Goal: Complete application form

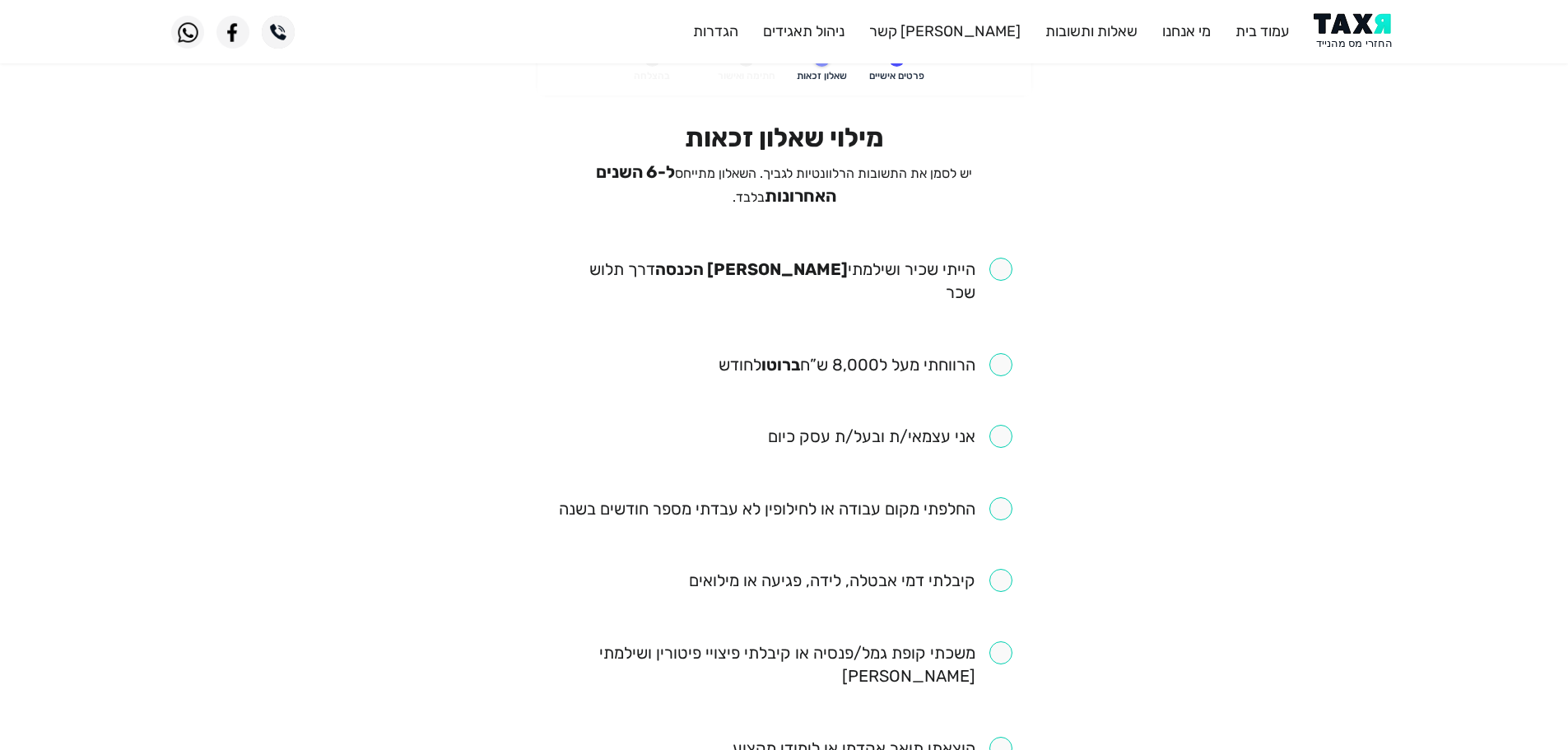
scroll to position [82, 0]
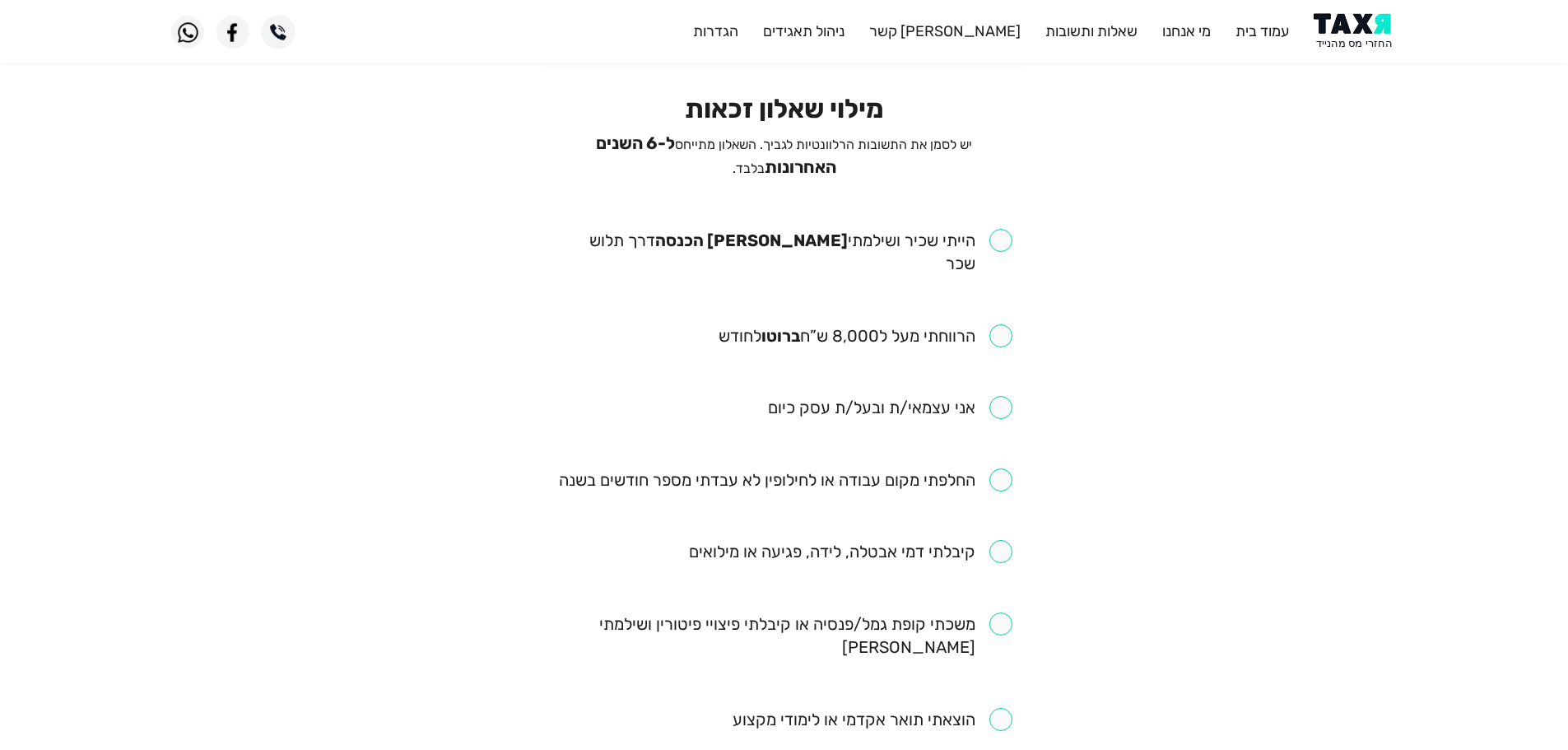
click at [1007, 235] on input "checkbox" at bounding box center [784, 252] width 455 height 46
checkbox input "true"
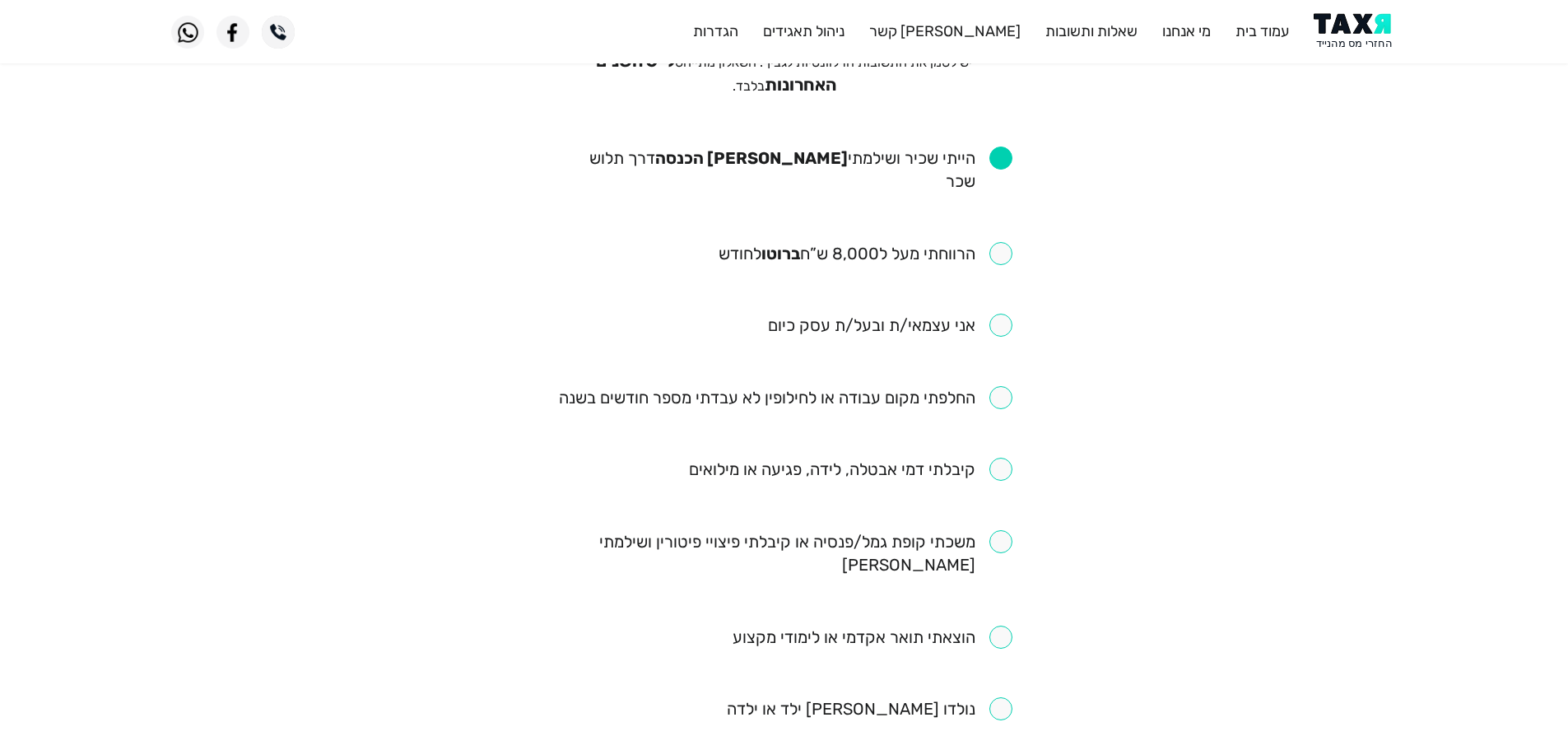
click at [1001, 242] on input "checkbox" at bounding box center [865, 254] width 294 height 23
checkbox input "true"
click at [996, 386] on input "checkbox" at bounding box center [785, 397] width 454 height 23
checkbox input "true"
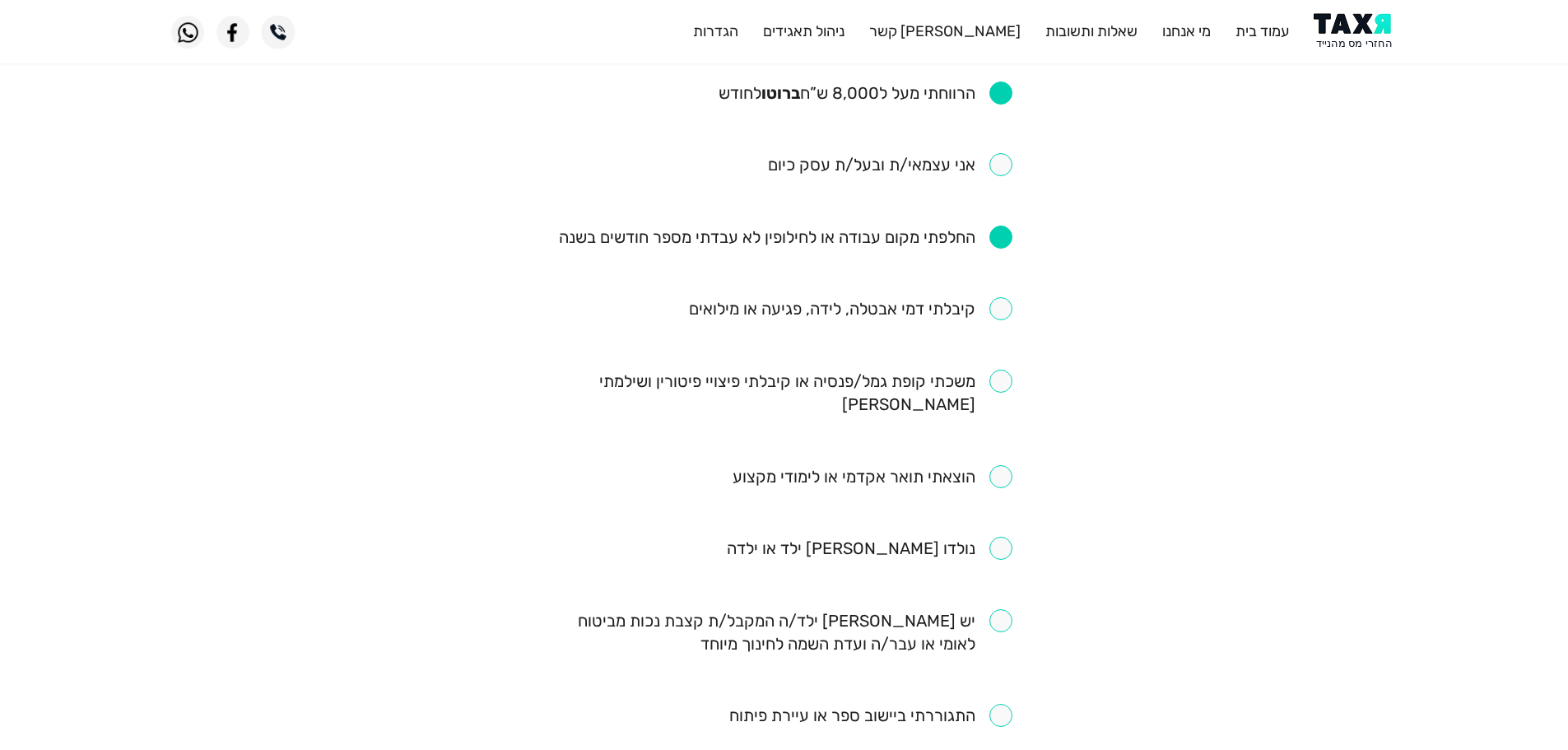
scroll to position [329, 0]
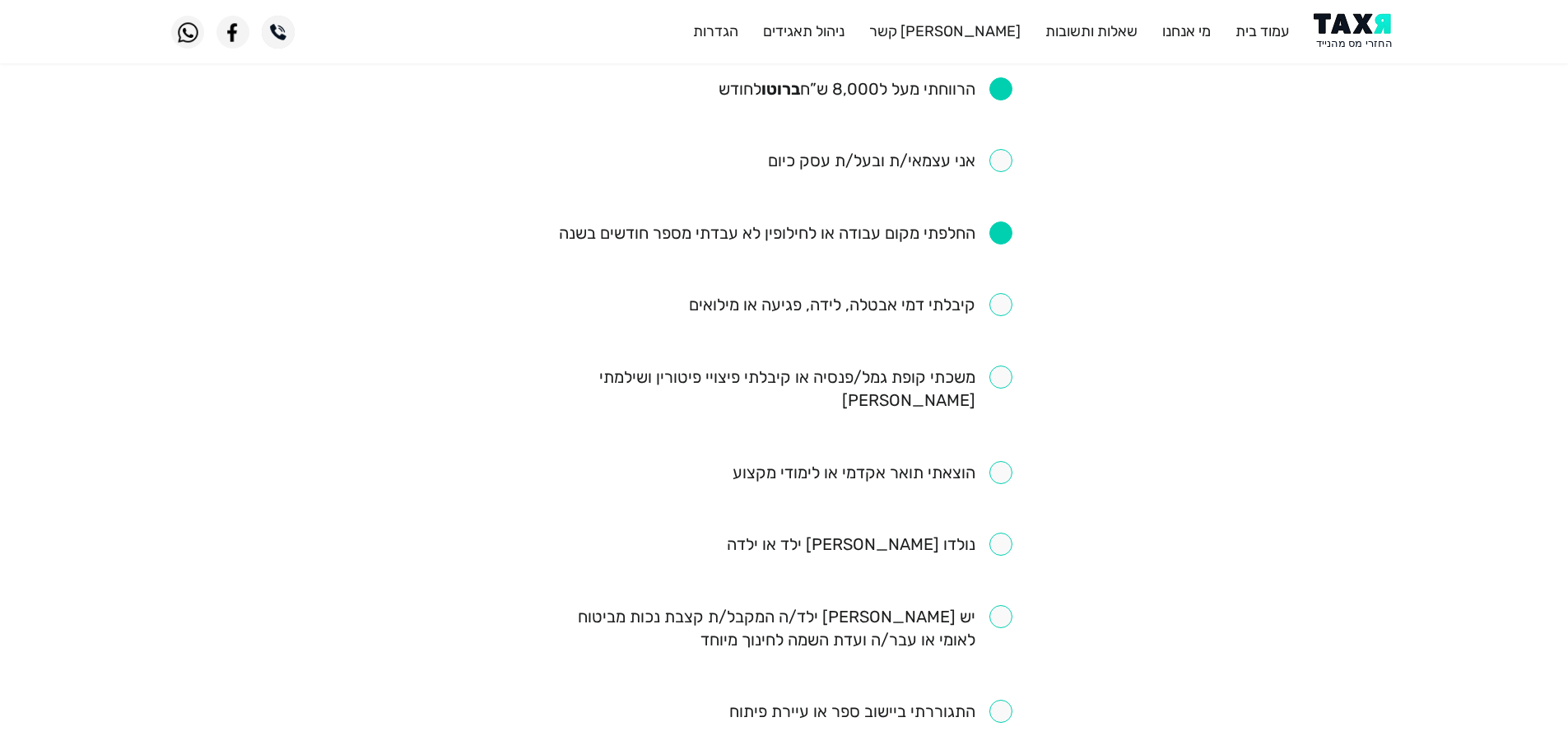
click at [999, 293] on input "checkbox" at bounding box center [851, 304] width 324 height 23
checkbox input "true"
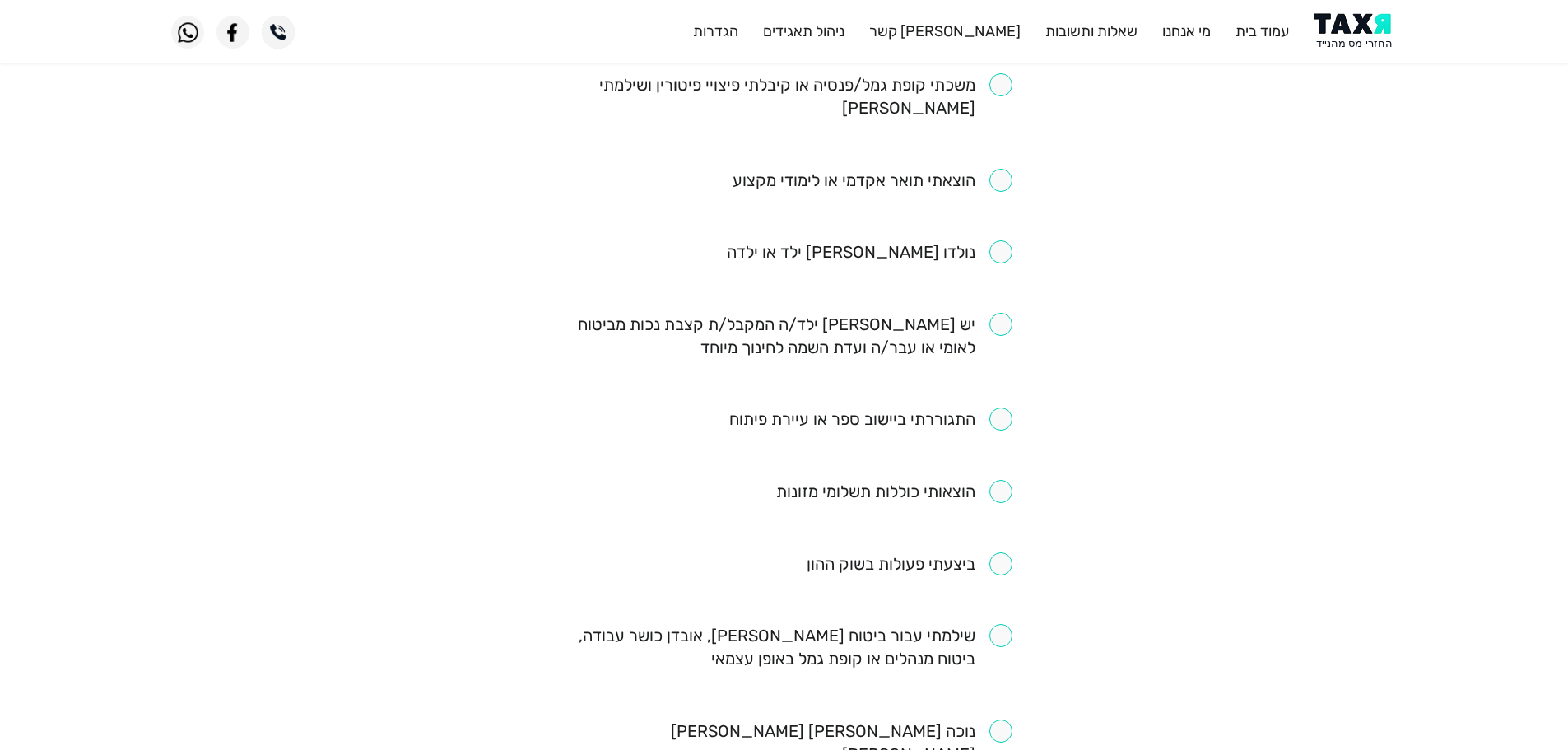
scroll to position [658, 0]
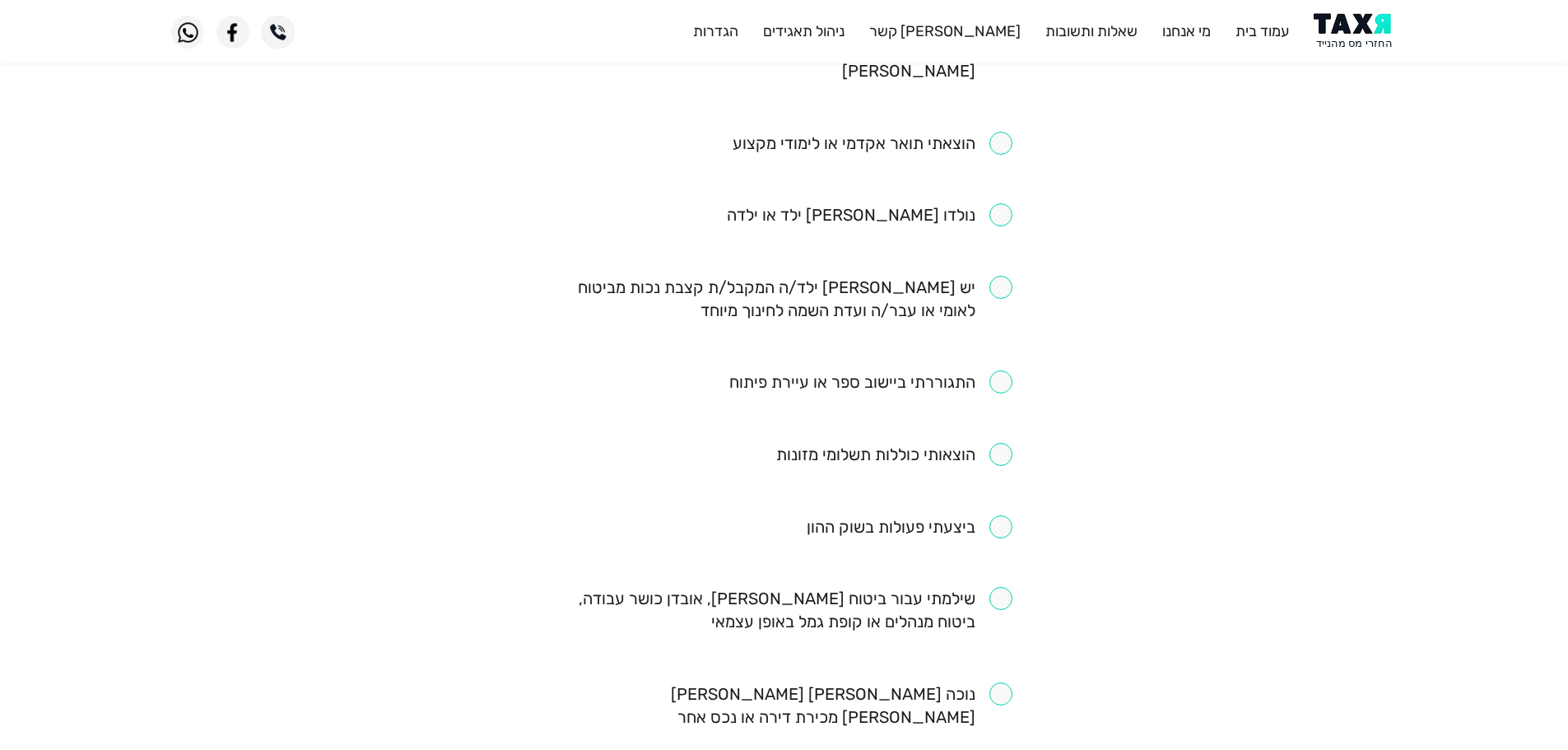
click at [1000, 371] on input "checkbox" at bounding box center [870, 382] width 283 height 23
checkbox input "true"
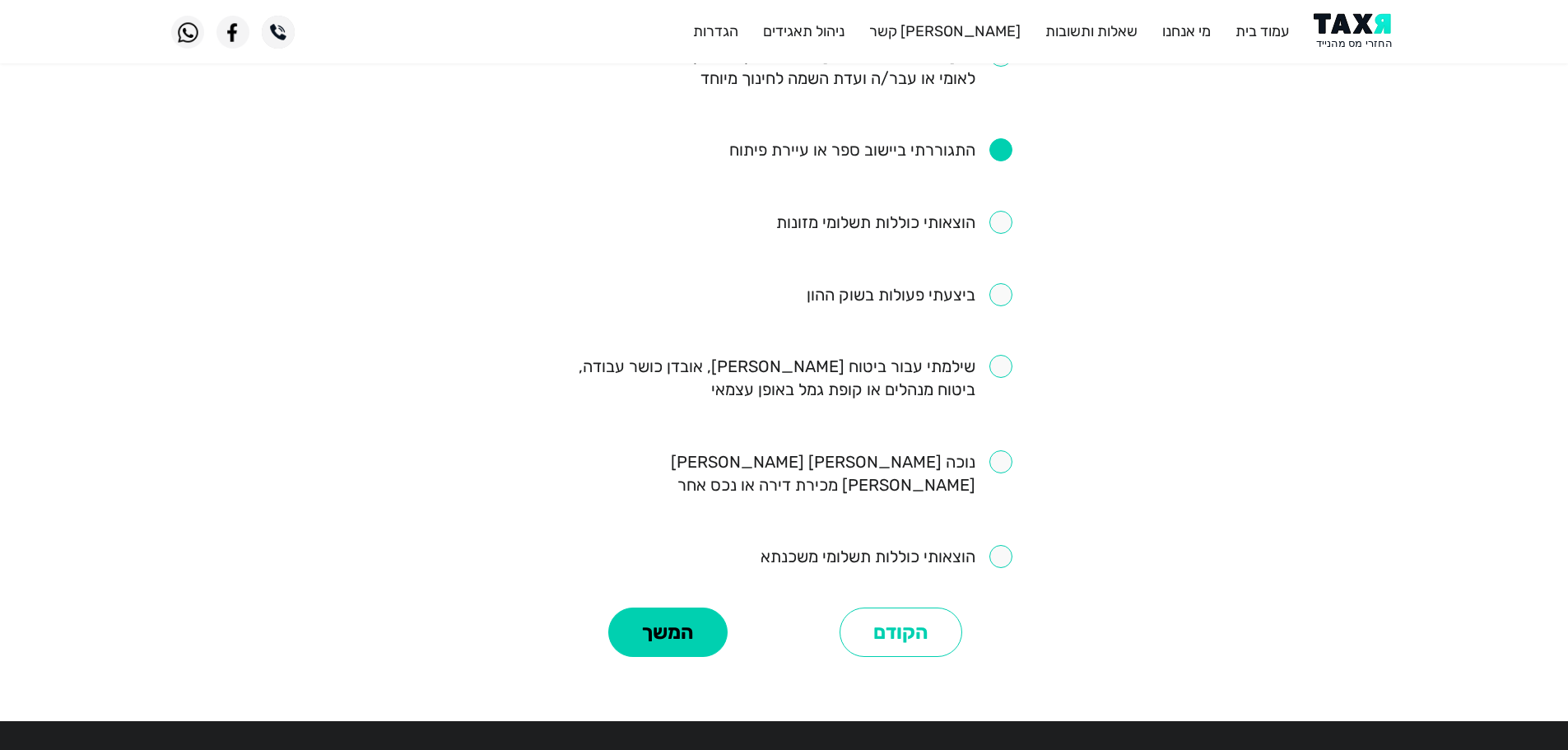
scroll to position [894, 0]
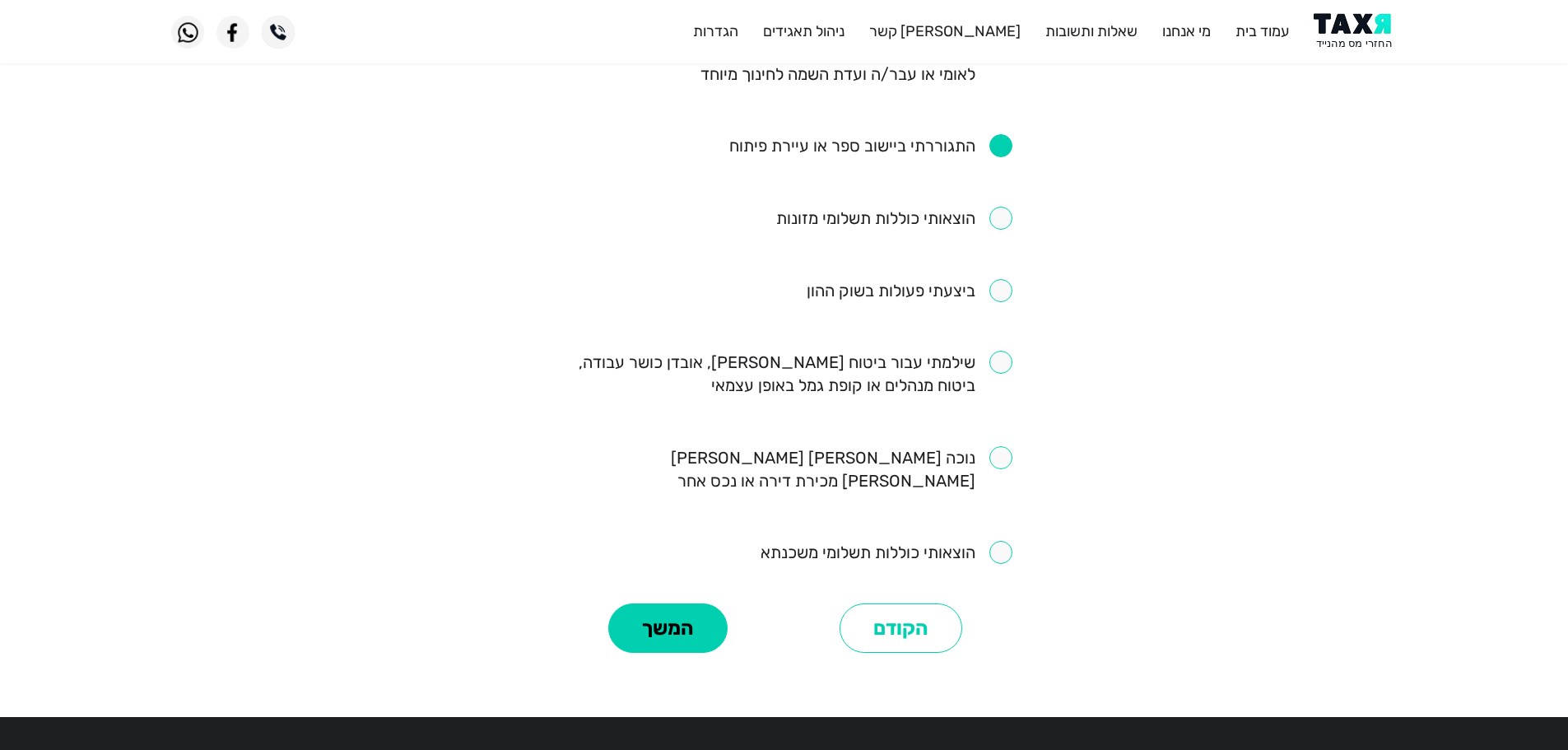
click at [998, 350] on input "checkbox" at bounding box center [784, 373] width 455 height 46
checkbox input "true"
click at [683, 603] on button "המשך" at bounding box center [668, 628] width 119 height 50
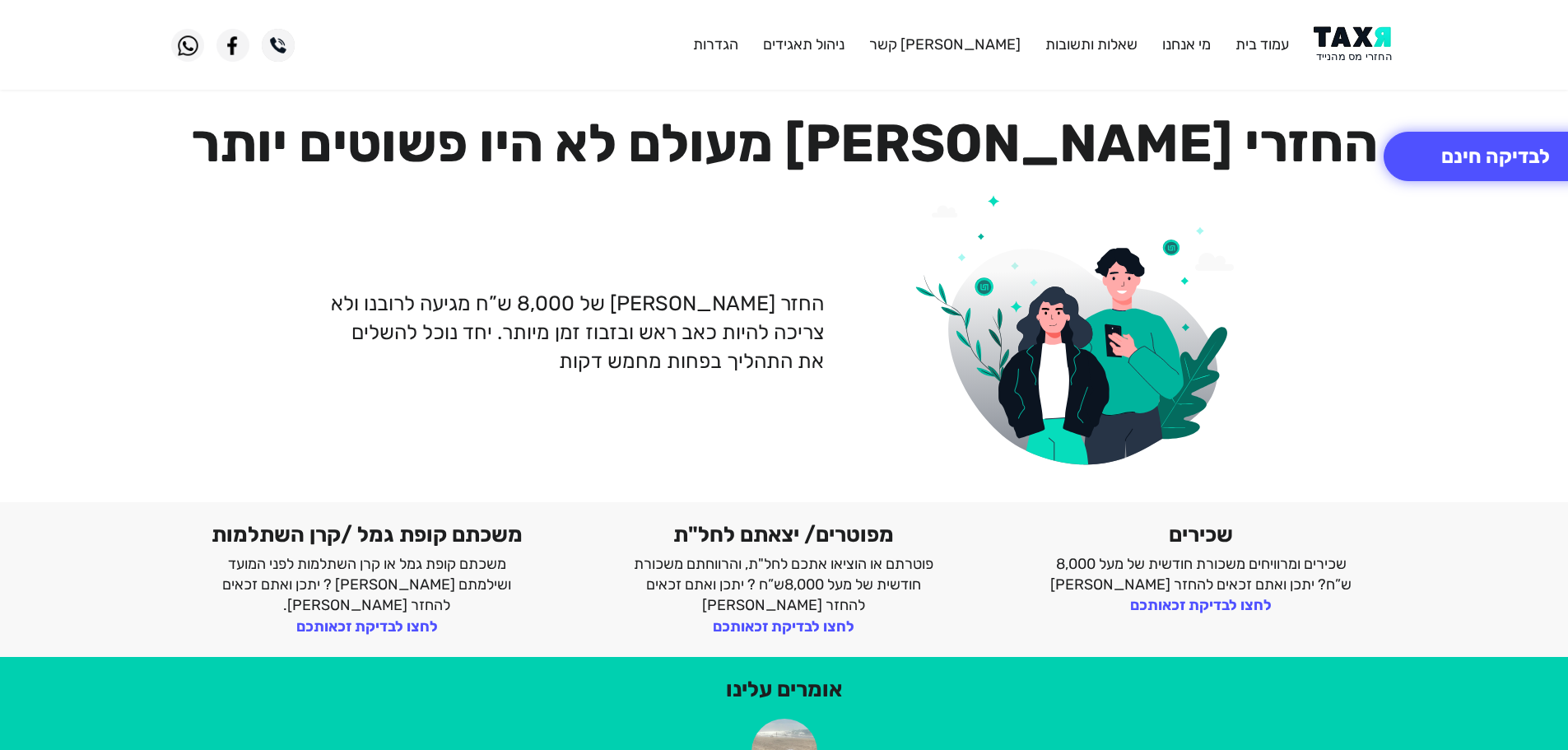
click at [1356, 43] on img at bounding box center [1355, 45] width 83 height 37
click at [1352, 48] on img at bounding box center [1355, 45] width 83 height 37
click at [1365, 40] on img at bounding box center [1355, 45] width 83 height 37
click at [1345, 36] on img at bounding box center [1355, 45] width 83 height 37
click at [1451, 172] on button "לבדיקה חינם" at bounding box center [1495, 157] width 224 height 50
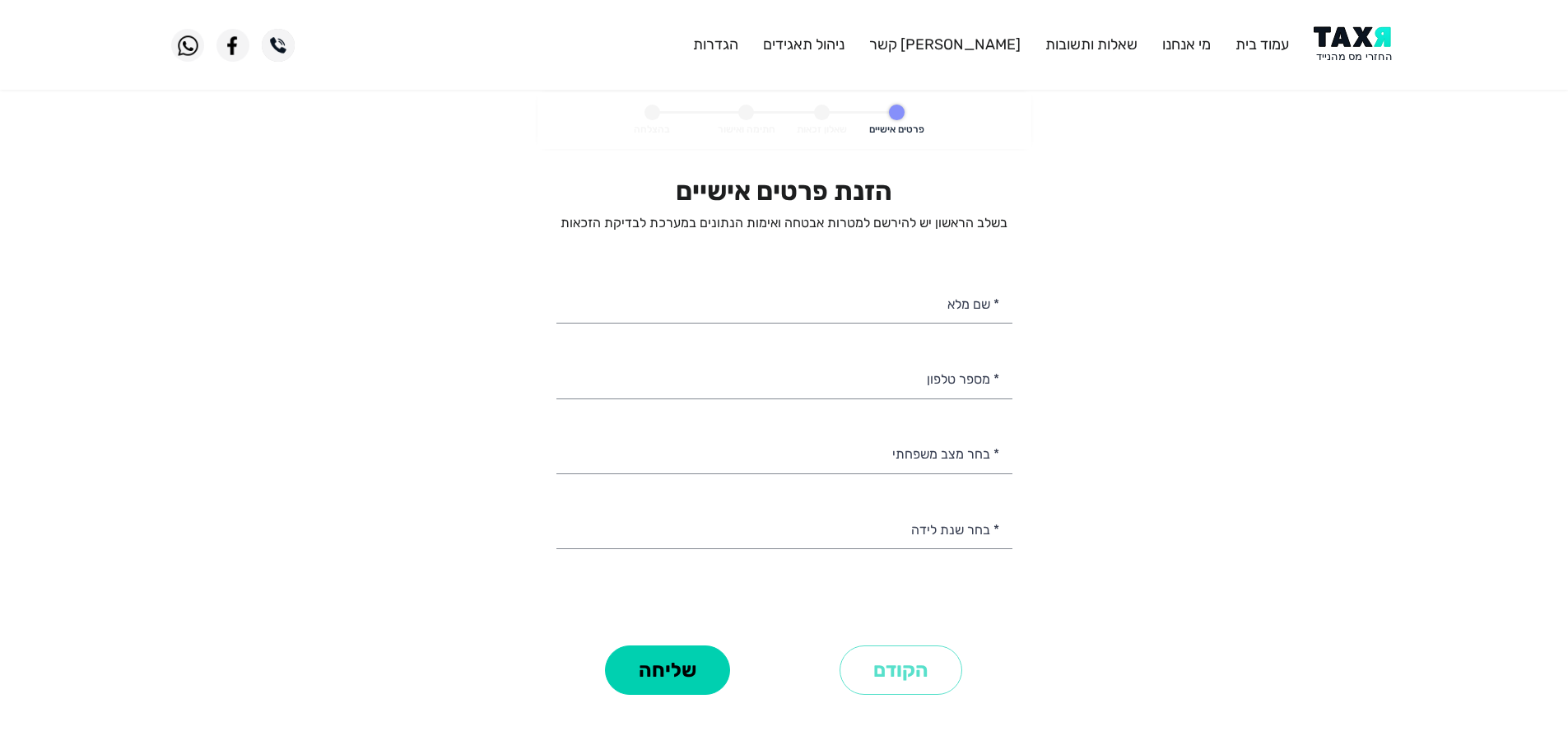
select select
drag, startPoint x: 985, startPoint y: 386, endPoint x: 996, endPoint y: 386, distance: 11.0
click at [996, 386] on input "* מספר טלפון" at bounding box center [784, 377] width 455 height 42
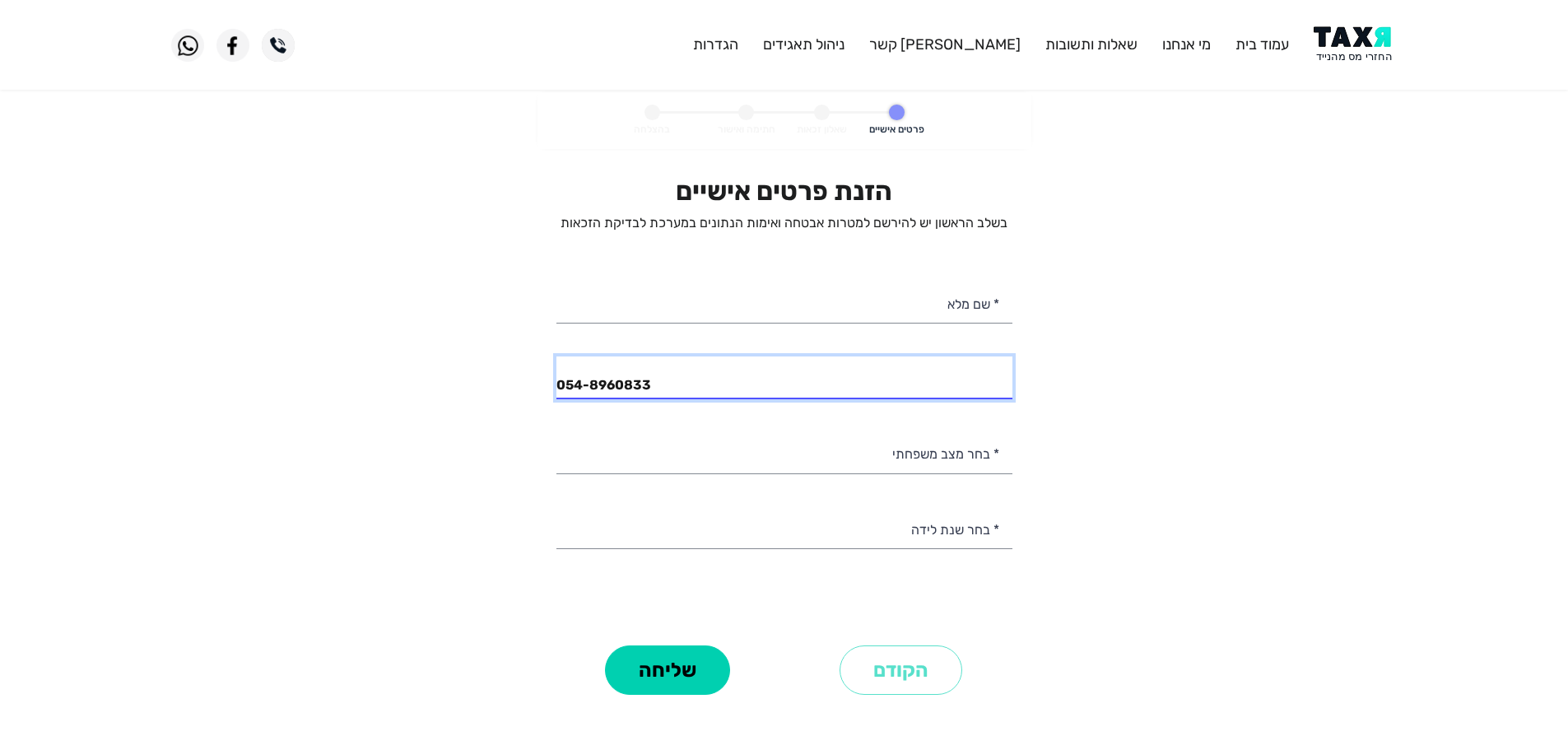
type input "054-8960833"
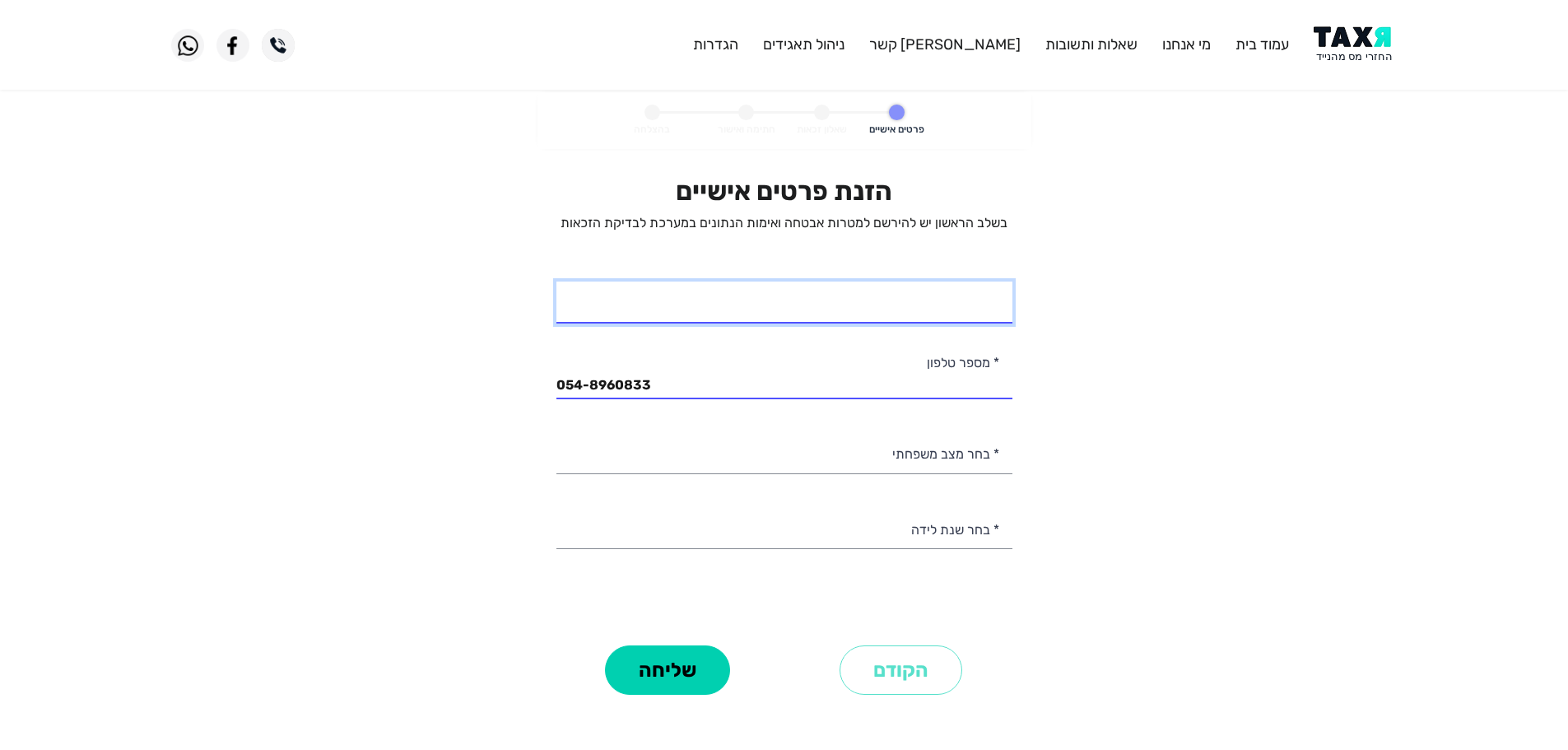
click at [960, 295] on input "* שם מלא" at bounding box center [784, 302] width 455 height 42
type input "[PERSON_NAME]"
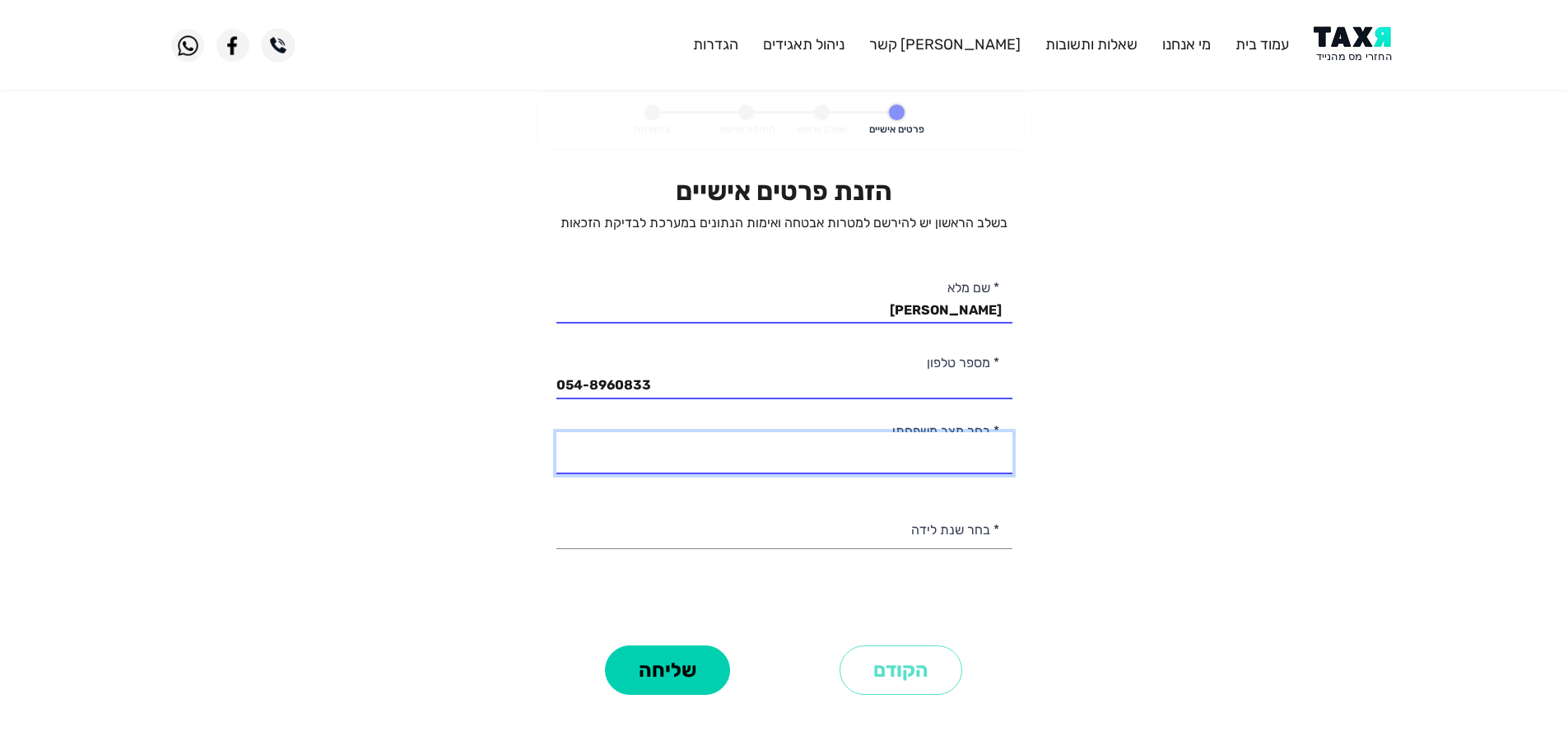
click at [956, 449] on select "רווק/ה נשוי/[PERSON_NAME]/ה אלמן/נה" at bounding box center [784, 453] width 455 height 42
select select "1: Single"
click at [556, 432] on select "רווק/ה נשוי/[PERSON_NAME]/ה אלמן/נה" at bounding box center [784, 453] width 455 height 42
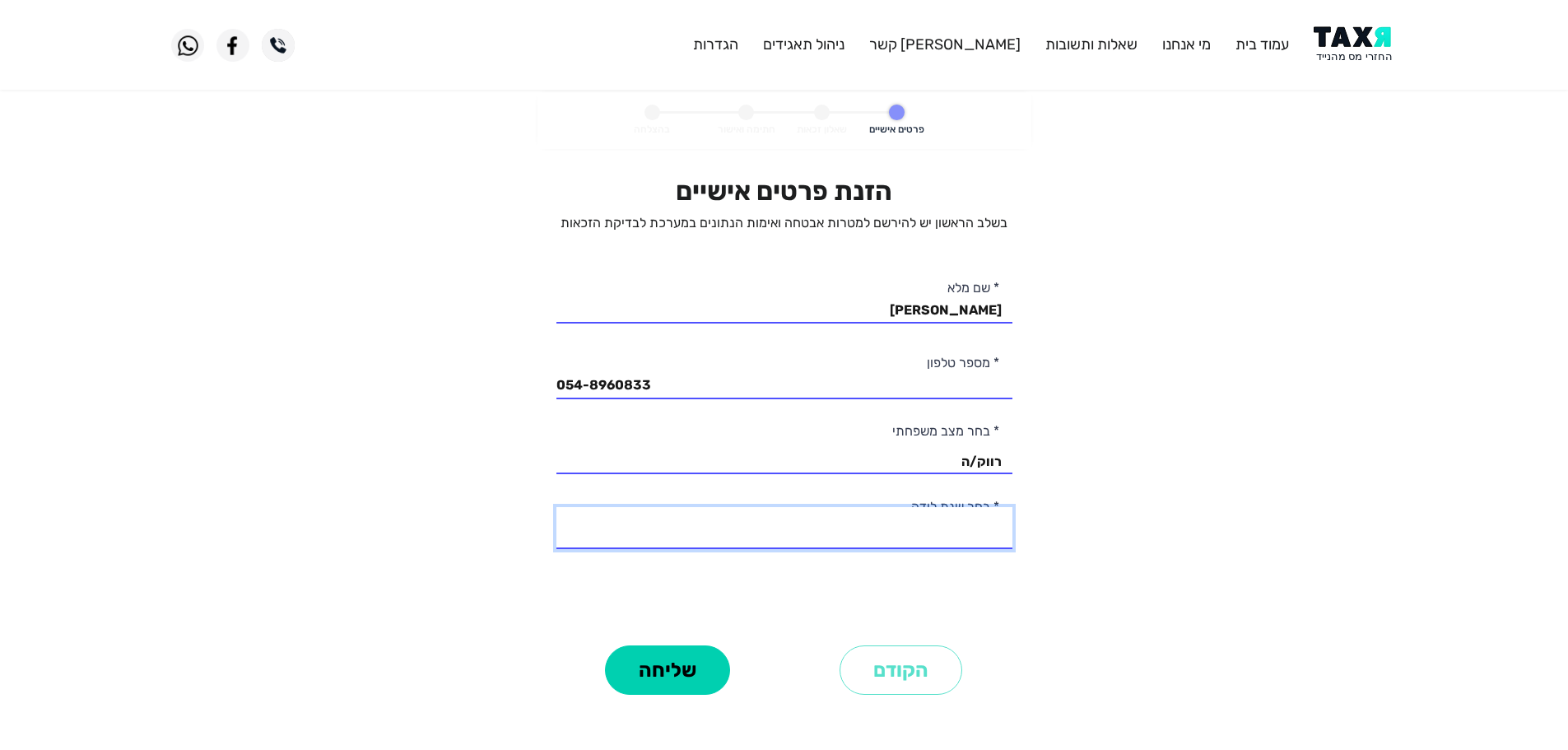
click at [969, 534] on select "2003 2002 2001 2000 1999 1998 1997 1996 1995 1994 1993 1992 1991 1990 1989 1988…" at bounding box center [784, 527] width 455 height 42
select select "8: 1996"
click at [556, 507] on select "2003 2002 2001 2000 1999 1998 1997 1996 1995 1994 1993 1992 1991 1990 1989 1988…" at bounding box center [784, 527] width 455 height 42
click at [692, 679] on button "שליחה" at bounding box center [667, 670] width 125 height 50
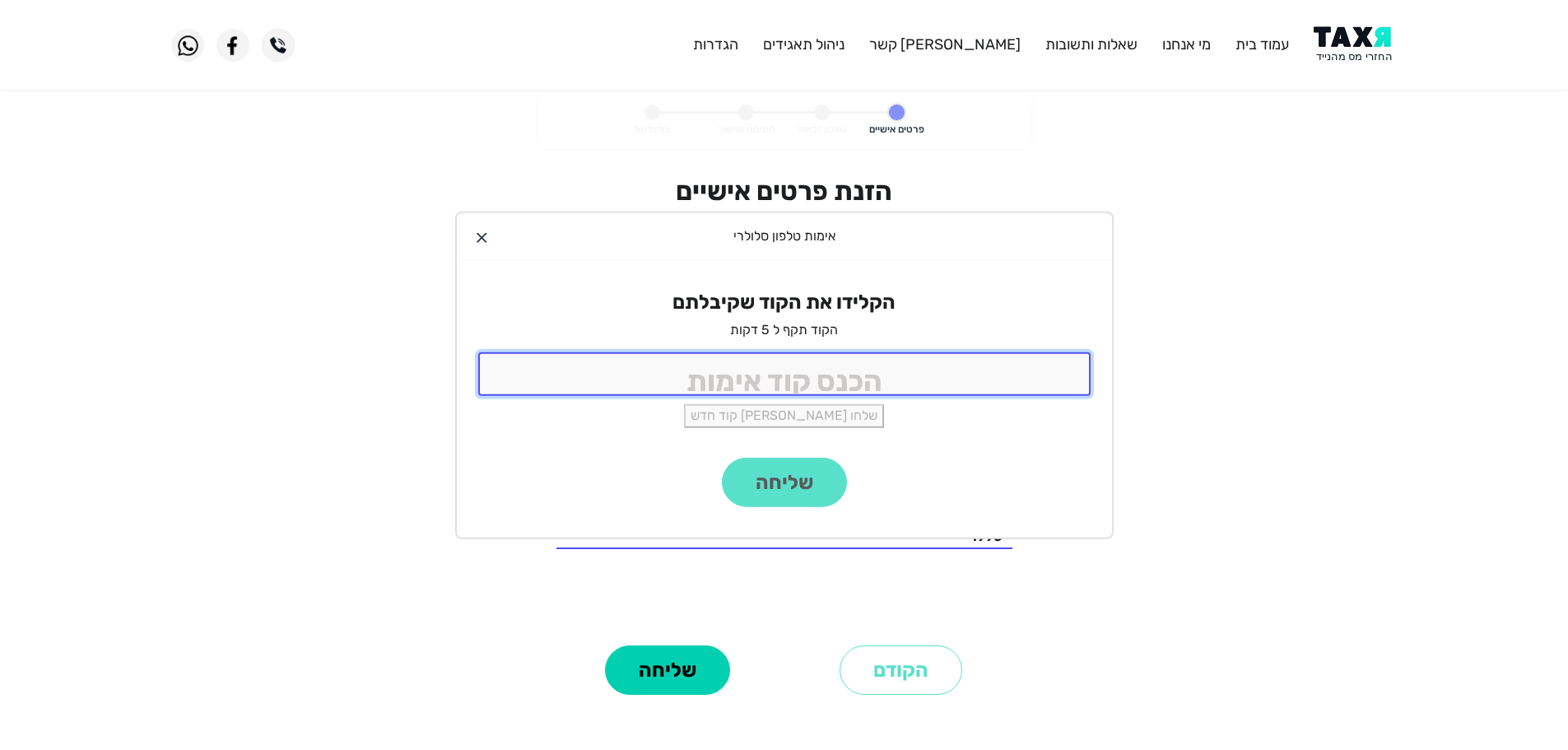
click at [936, 381] on input "tel" at bounding box center [784, 373] width 612 height 43
type input "9988"
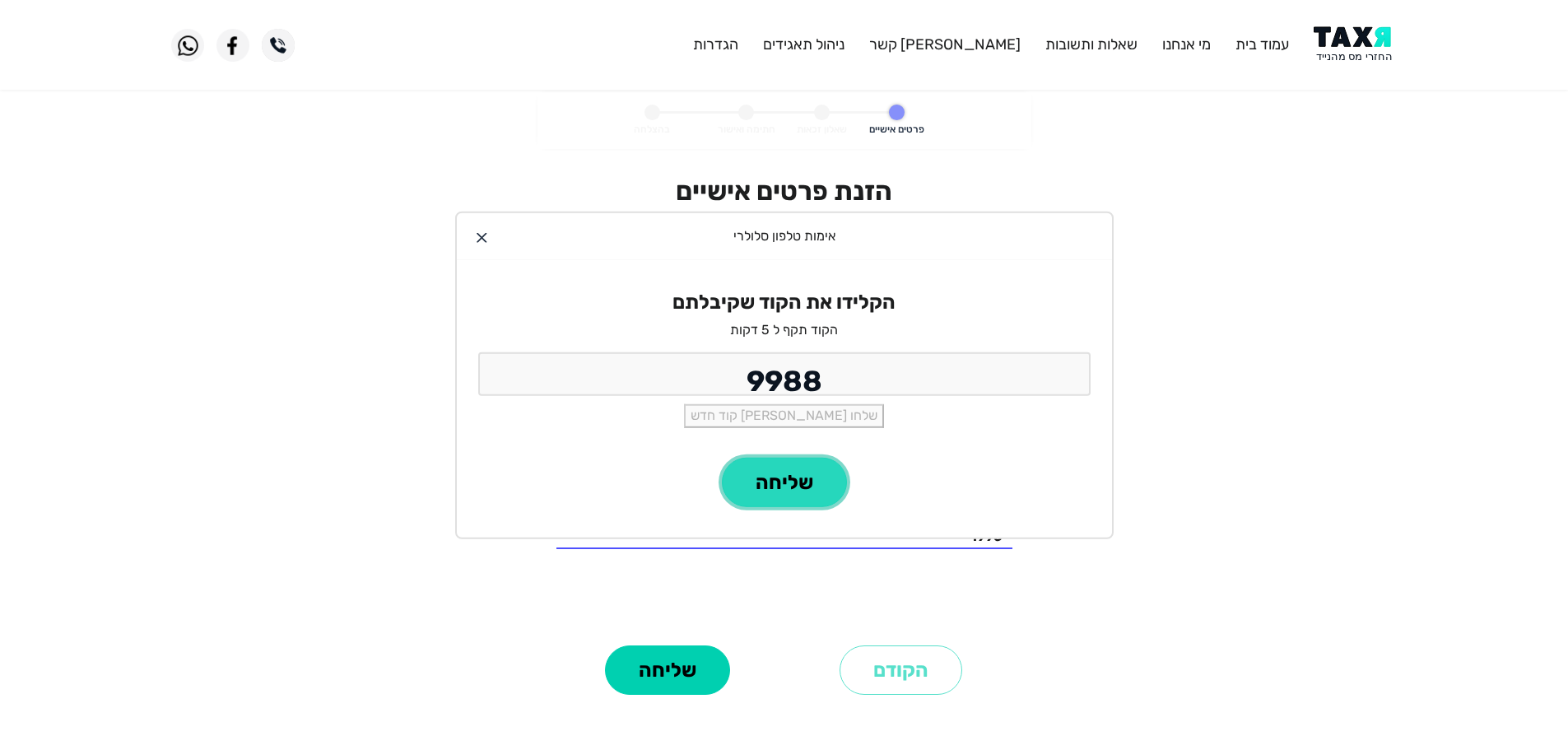
click at [762, 473] on button "שליחה" at bounding box center [784, 482] width 125 height 50
